Goal: Answer question/provide support: Share knowledge or assist other users

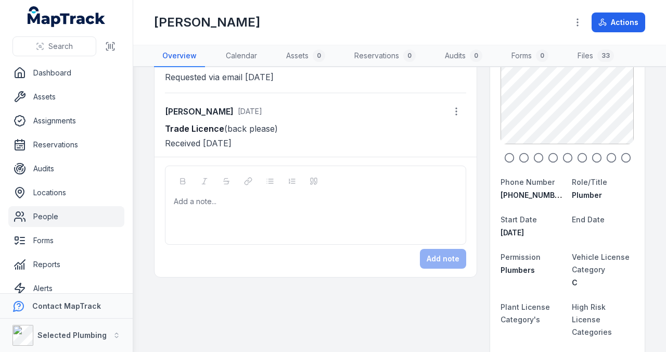
scroll to position [208, 0]
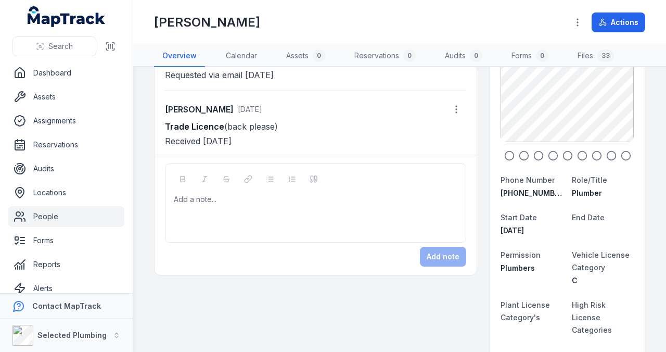
click at [48, 214] on link "People" at bounding box center [66, 216] width 116 height 21
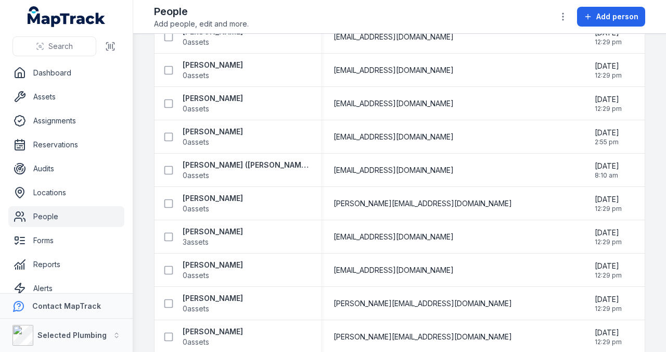
scroll to position [936, 0]
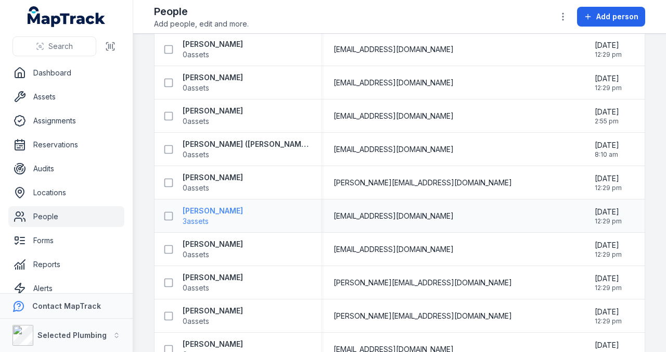
click at [211, 216] on span "3 assets" at bounding box center [213, 221] width 60 height 10
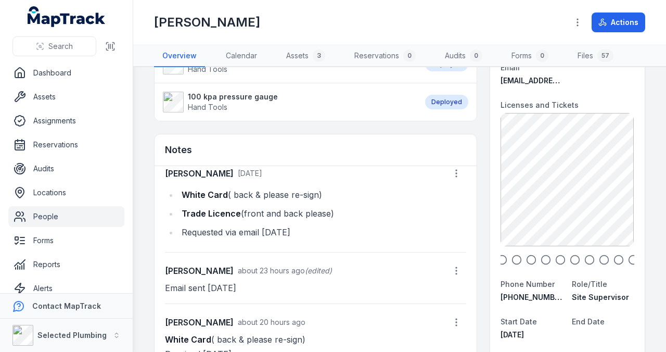
scroll to position [104, 0]
drag, startPoint x: 597, startPoint y: 202, endPoint x: 542, endPoint y: 202, distance: 54.6
click at [545, 202] on div "GH-Operate Small Plant and Equipment, QC Saw, Brick Cutter, Blow Vac, High Pres…" at bounding box center [565, 179] width 133 height 133
click at [664, 195] on main "Assets 3 Grease gun makita Power Tools Deployed 100kpa pressure gauge Hand Tool…" at bounding box center [399, 209] width 532 height 284
drag, startPoint x: 531, startPoint y: 197, endPoint x: 555, endPoint y: 196, distance: 24.5
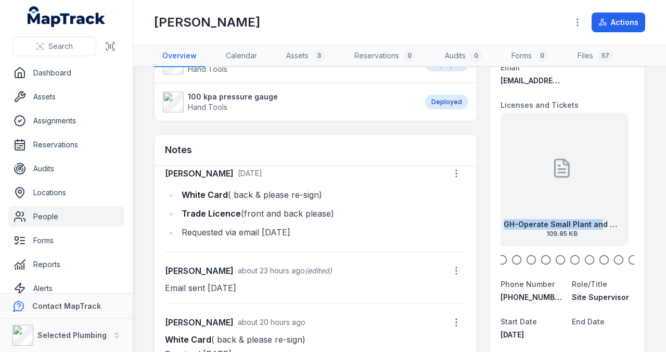
click at [568, 197] on div "GH-Operate Small Plant and Equipment, QC Saw, Brick Cutter, Blow Vac, High Pres…" at bounding box center [561, 179] width 133 height 133
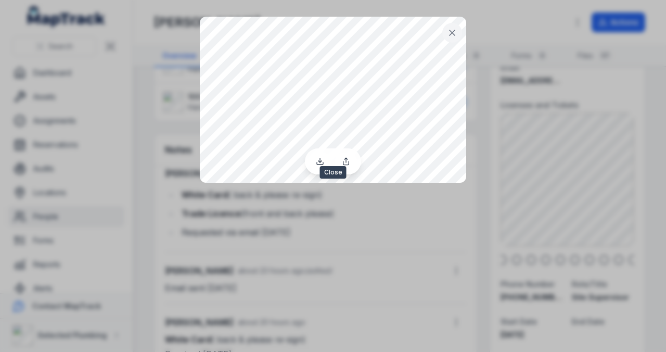
click at [453, 32] on icon at bounding box center [452, 33] width 10 height 10
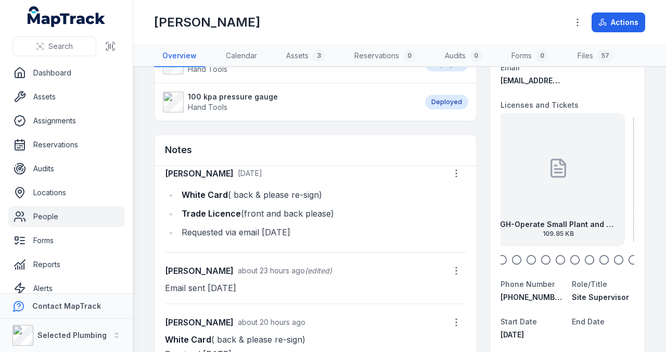
drag, startPoint x: 600, startPoint y: 181, endPoint x: 556, endPoint y: 188, distance: 44.6
click at [570, 186] on div "GH-Operate Small Plant and Equipment, QC Saw, Brick Cutter, Blow Vac, High Pres…" at bounding box center [557, 179] width 133 height 133
drag, startPoint x: 594, startPoint y: 186, endPoint x: 544, endPoint y: 187, distance: 49.9
click at [546, 187] on div "GH-[PERSON_NAME] Crimp Gas COA 62.26 KB" at bounding box center [566, 179] width 133 height 133
drag, startPoint x: 594, startPoint y: 187, endPoint x: 541, endPoint y: 188, distance: 53.0
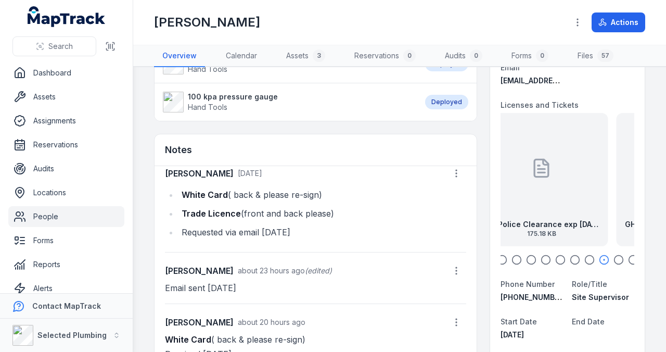
click at [546, 188] on div "GH-Police Clearance exp [DATE] 175.18 KB" at bounding box center [541, 179] width 133 height 133
drag, startPoint x: 589, startPoint y: 187, endPoint x: 519, endPoint y: 189, distance: 69.2
click at [522, 189] on div "GH-Working in Confined Spaces SOA 950.3 KB" at bounding box center [565, 179] width 133 height 133
drag, startPoint x: 587, startPoint y: 188, endPoint x: 496, endPoint y: 188, distance: 91.0
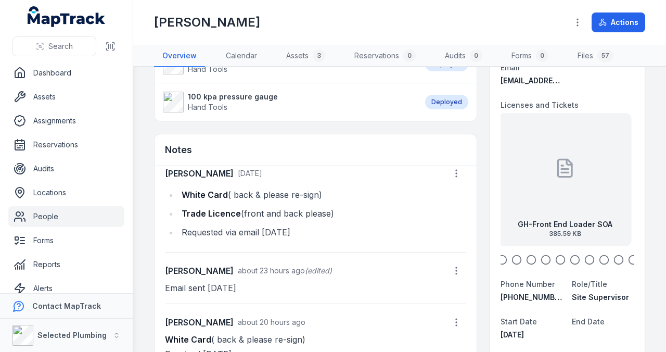
drag, startPoint x: 562, startPoint y: 187, endPoint x: 472, endPoint y: 181, distance: 90.2
drag, startPoint x: 580, startPoint y: 182, endPoint x: 499, endPoint y: 180, distance: 81.1
click at [500, 180] on div "GH-Install Trench Support SOA 147.96 KB" at bounding box center [566, 179] width 133 height 133
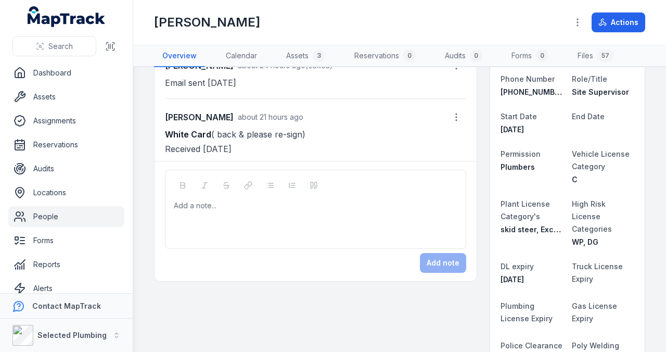
scroll to position [312, 0]
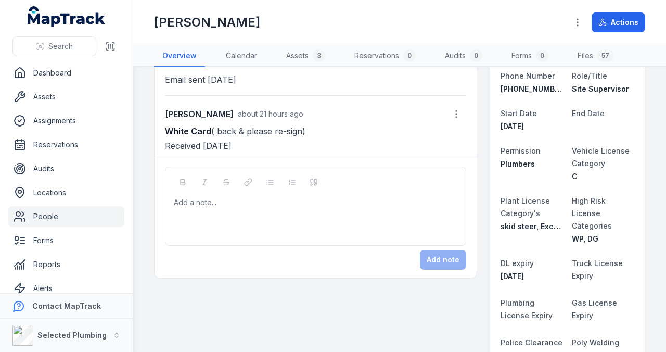
click at [193, 200] on div at bounding box center [315, 202] width 283 height 10
click at [211, 214] on div "**********" at bounding box center [315, 218] width 283 height 42
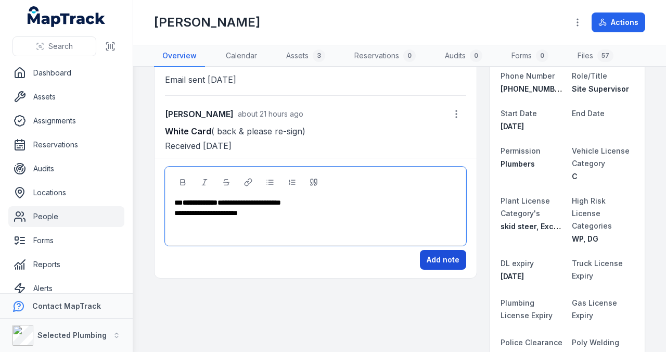
click at [432, 255] on button "Add note" at bounding box center [443, 260] width 46 height 20
